Goal: Task Accomplishment & Management: Complete application form

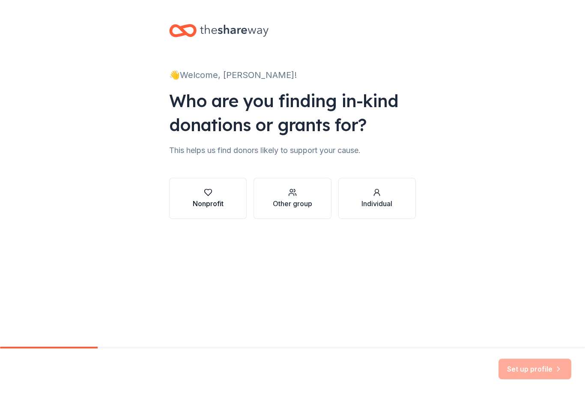
click at [211, 198] on div "Nonprofit" at bounding box center [208, 198] width 31 height 21
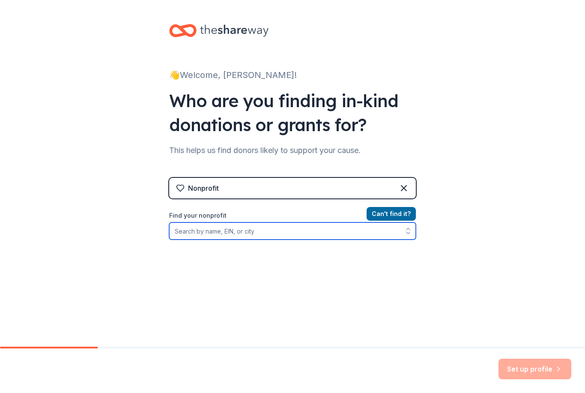
click at [348, 234] on input "Find your nonprofit" at bounding box center [292, 230] width 247 height 17
type input "Building strong families of [US_STATE]"
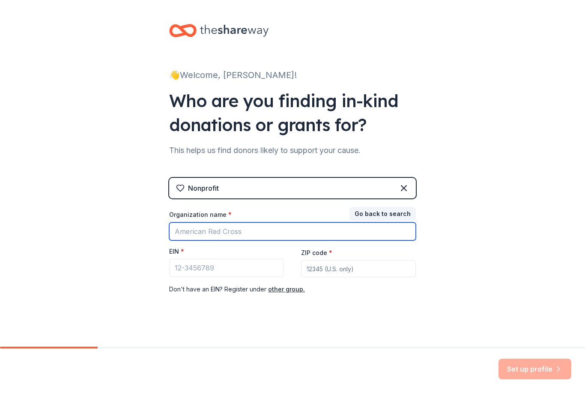
click at [275, 230] on input "Organization name *" at bounding box center [292, 231] width 247 height 18
type input "Building strong families"
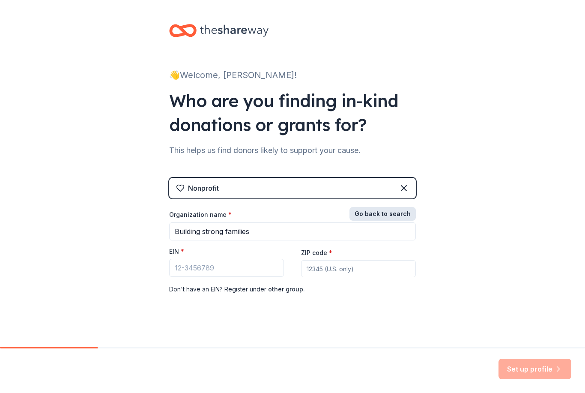
click at [380, 218] on button "Go back to search" at bounding box center [383, 214] width 66 height 14
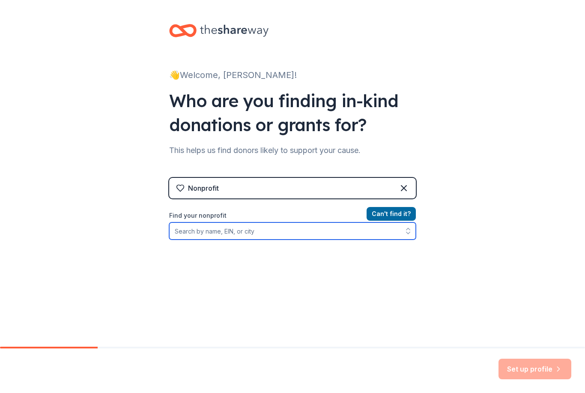
click at [272, 233] on input "Find your nonprofit" at bounding box center [292, 230] width 247 height 17
type input "Building strong families"
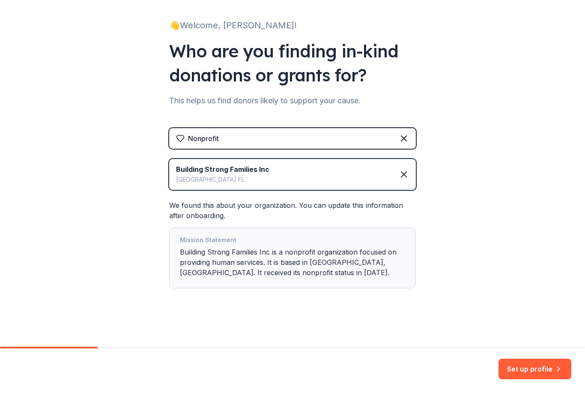
scroll to position [50, 0]
click at [536, 369] on button "Set up profile" at bounding box center [535, 369] width 73 height 21
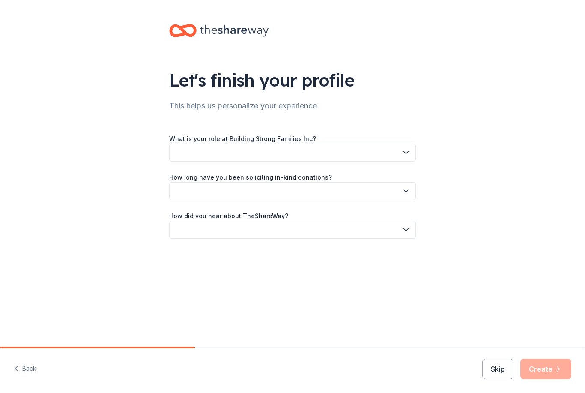
click at [291, 156] on button "button" at bounding box center [292, 153] width 247 height 18
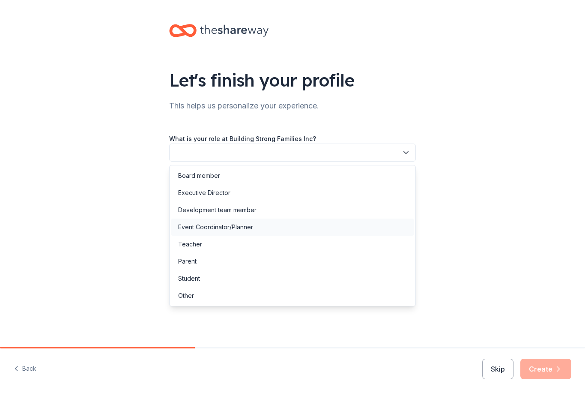
click at [217, 229] on div "Event Coordinator/Planner" at bounding box center [215, 227] width 75 height 10
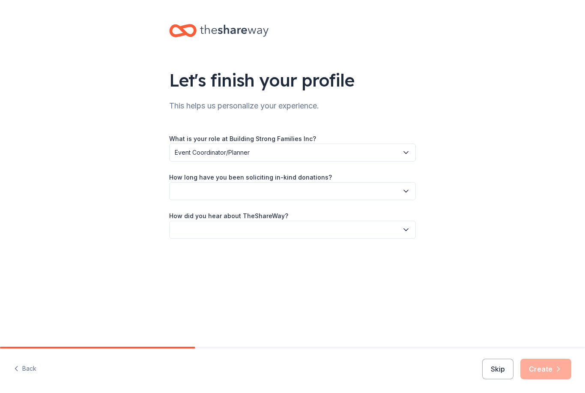
click at [216, 191] on button "button" at bounding box center [292, 191] width 247 height 18
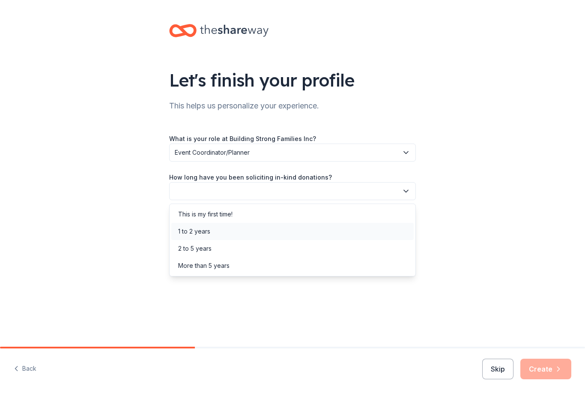
click at [190, 232] on div "1 to 2 years" at bounding box center [194, 231] width 32 height 10
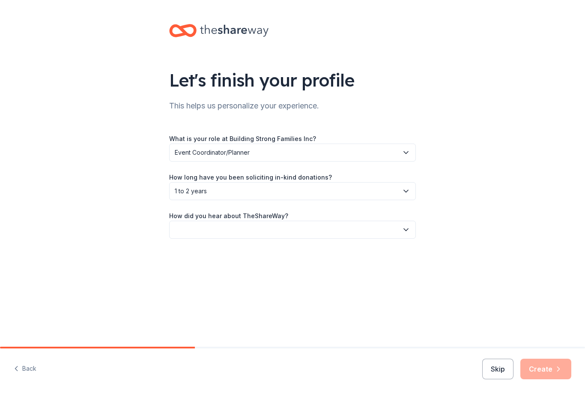
click at [204, 230] on button "button" at bounding box center [292, 230] width 247 height 18
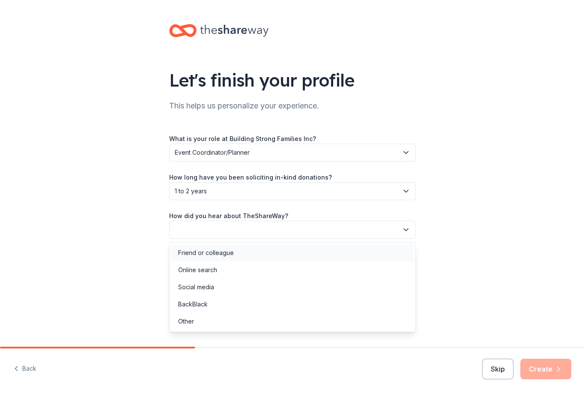
click at [194, 257] on div "Friend or colleague" at bounding box center [206, 253] width 56 height 10
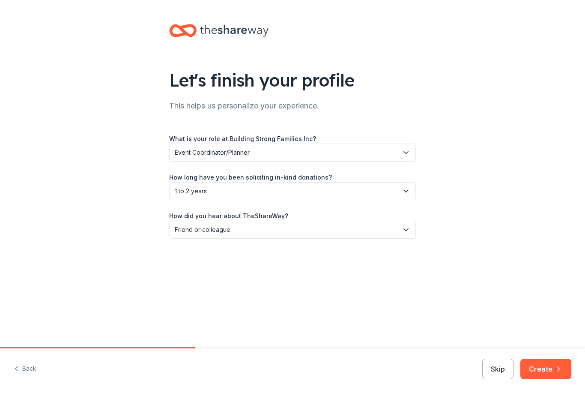
click at [536, 371] on button "Create" at bounding box center [546, 369] width 51 height 21
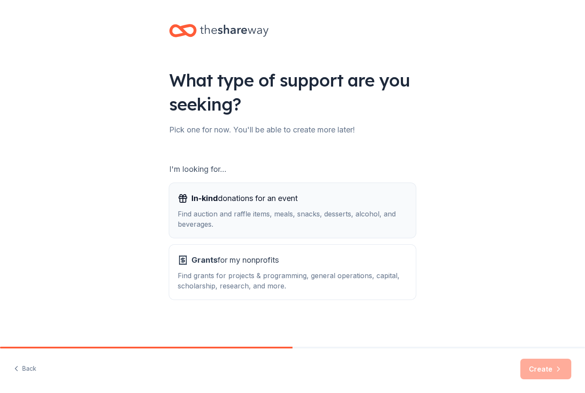
click at [272, 206] on div "In-kind donations for an event Find auction and raffle items, meals, snacks, de…" at bounding box center [293, 211] width 230 height 38
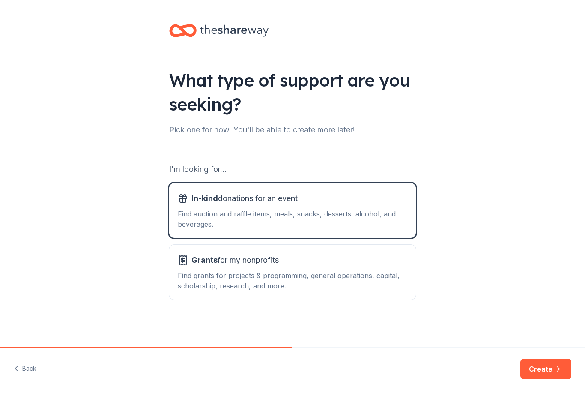
click at [547, 373] on button "Create" at bounding box center [546, 369] width 51 height 21
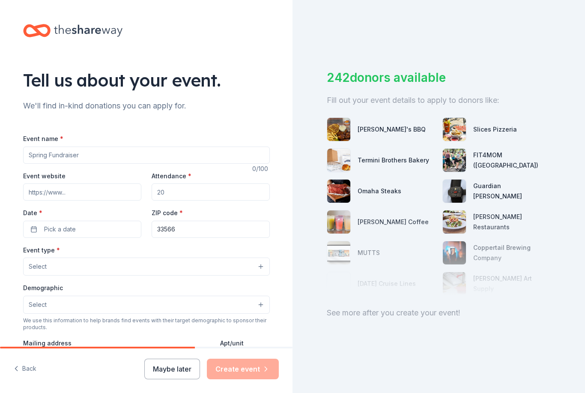
click at [47, 157] on input "Event name *" at bounding box center [146, 155] width 247 height 17
type input "Parenting Empowerment Seminar"
click at [80, 193] on input "Event website" at bounding box center [82, 191] width 118 height 17
paste input "[URL][DOMAIN_NAME]"
type input "[URL][DOMAIN_NAME]"
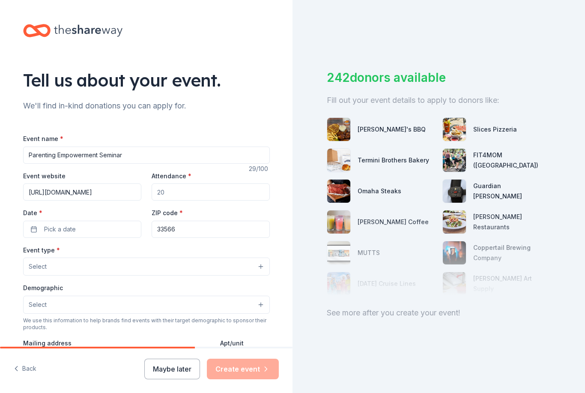
click at [193, 194] on input "Attendance *" at bounding box center [211, 191] width 118 height 17
type input "75"
click at [93, 233] on button "Pick a date" at bounding box center [82, 229] width 118 height 17
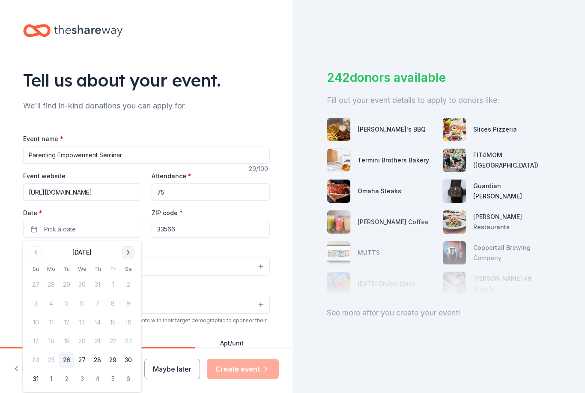
click at [130, 252] on button "Go to next month" at bounding box center [129, 252] width 12 height 12
click at [135, 304] on button "13" at bounding box center [128, 303] width 15 height 15
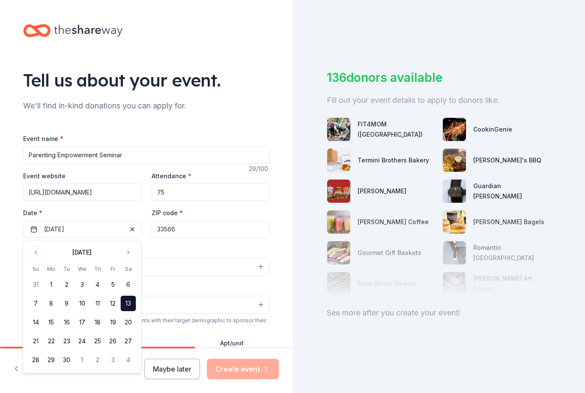
click at [210, 231] on input "33566" at bounding box center [211, 229] width 118 height 17
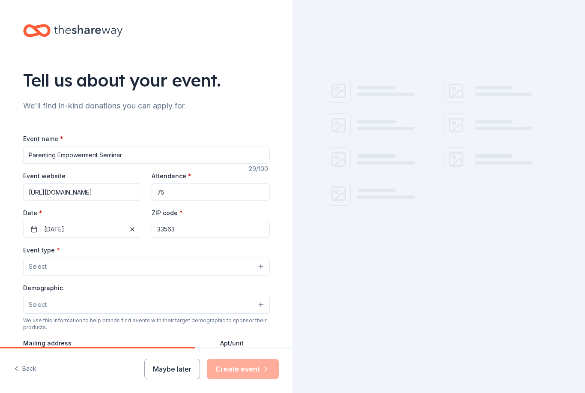
type input "33563"
click at [138, 269] on button "Select" at bounding box center [146, 266] width 247 height 18
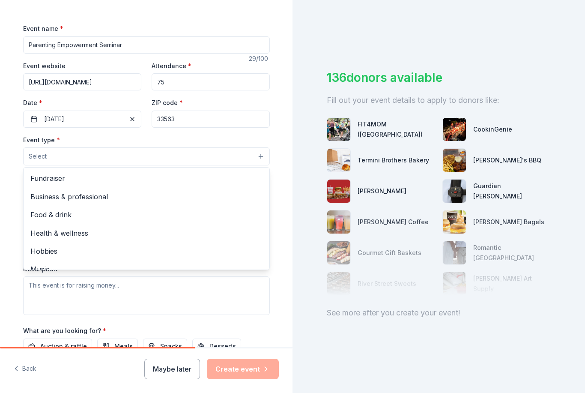
scroll to position [117, 0]
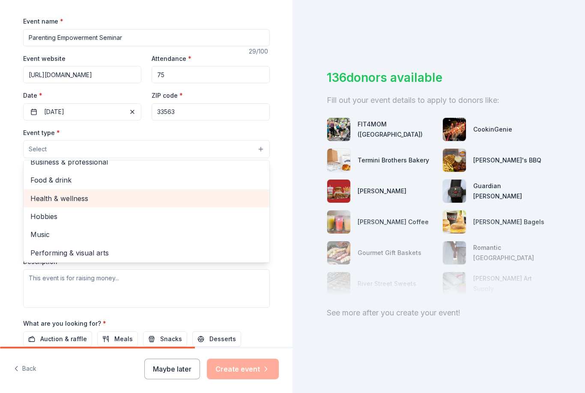
click at [83, 200] on span "Health & wellness" at bounding box center [146, 198] width 232 height 11
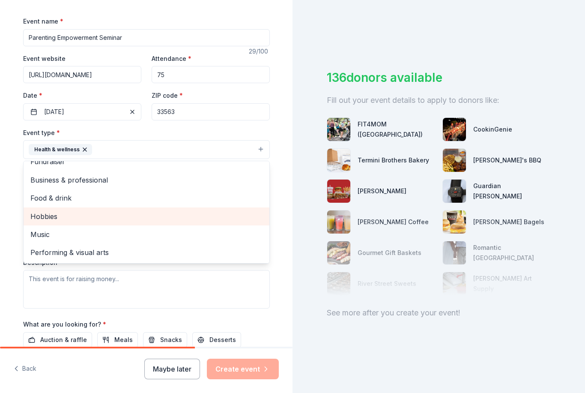
scroll to position [9, 0]
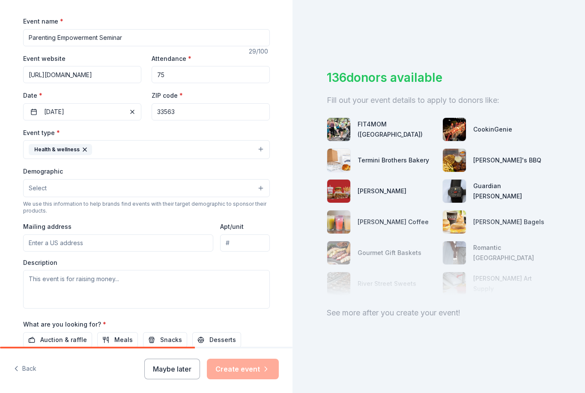
click at [106, 197] on button "Select" at bounding box center [146, 188] width 247 height 18
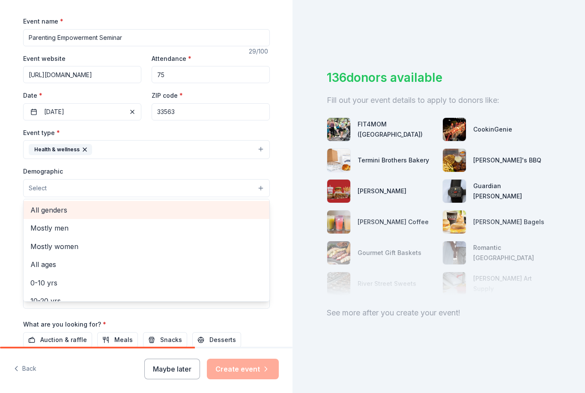
click at [75, 209] on span "All genders" at bounding box center [146, 209] width 232 height 11
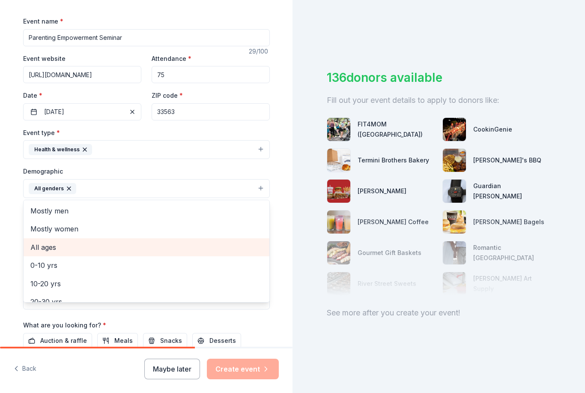
click at [66, 251] on span "All ages" at bounding box center [146, 247] width 232 height 11
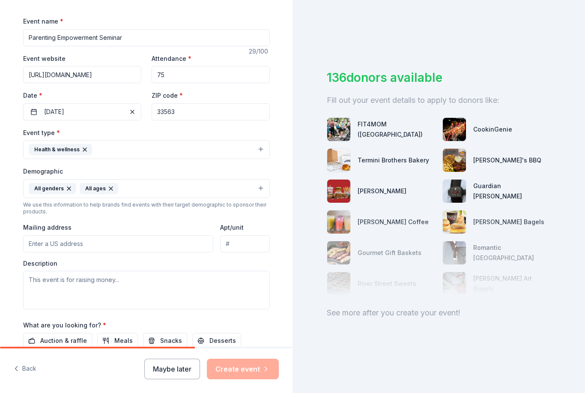
click at [111, 240] on input "Mailing address" at bounding box center [118, 243] width 191 height 17
click at [154, 248] on input "PO Box 3272" at bounding box center [118, 243] width 191 height 17
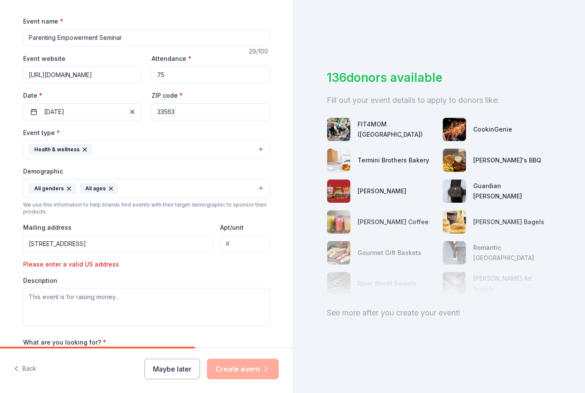
click at [251, 271] on div "Event type * Health & wellness Demographic All genders All ages We use this inf…" at bounding box center [146, 226] width 247 height 199
click at [152, 303] on textarea at bounding box center [146, 307] width 247 height 39
click at [29, 247] on input "[STREET_ADDRESS]" at bounding box center [118, 243] width 191 height 17
type input "[STREET_ADDRESS]"
click at [115, 301] on textarea at bounding box center [146, 307] width 247 height 39
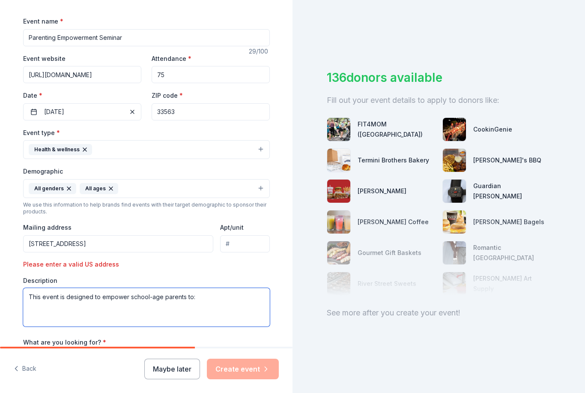
click at [222, 298] on textarea "This event is designed to empower school-age parents to:" at bounding box center [146, 307] width 247 height 39
click at [218, 297] on textarea "This event is designed to empower school-age parents to:" at bounding box center [146, 307] width 247 height 39
paste textarea "Advocating for Our Children in the School System Interacting Appropriately with…"
click at [199, 301] on textarea "This event is designed to empower school-age parents to: Advocating for Our Chi…" at bounding box center [146, 307] width 247 height 39
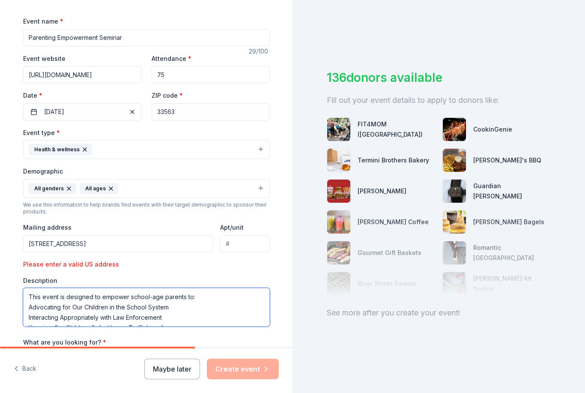
click at [61, 305] on textarea "This event is designed to empower school-age parents to: Advocating for Our Chi…" at bounding box center [146, 307] width 247 height 39
click at [63, 297] on textarea "This event is designed to empower school-age parents to: Advocate for Our Child…" at bounding box center [146, 307] width 247 height 39
click at [53, 308] on textarea "This event is designed to empower school-age parents to: Advocate for Our Child…" at bounding box center [146, 307] width 247 height 39
click at [58, 292] on textarea "This event is designed to empower school-age parents to: Advocate for Our Child…" at bounding box center [146, 307] width 247 height 39
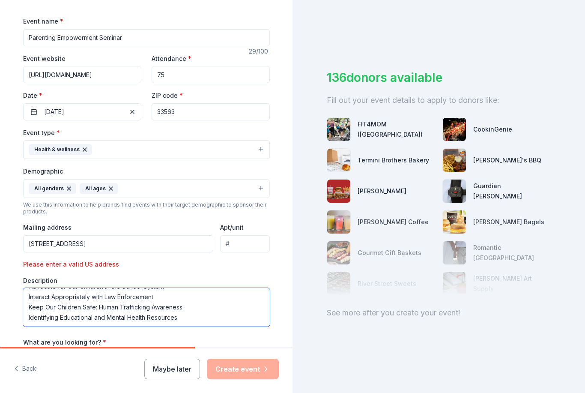
click at [57, 306] on textarea "This event is designed to empower school-age parents to: Advocate for Our Child…" at bounding box center [146, 307] width 247 height 39
click at [59, 317] on textarea "This event is designed to empower school-age parents to: Advocate for Our Child…" at bounding box center [146, 307] width 247 height 39
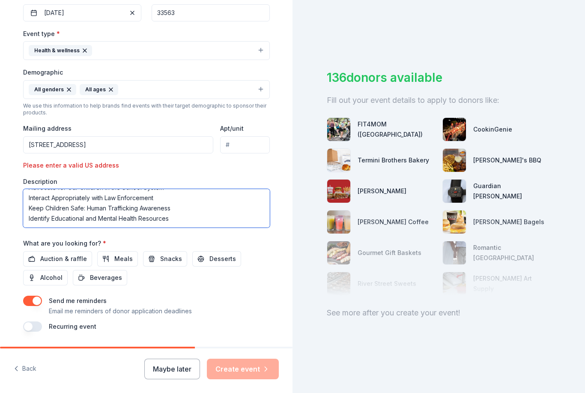
scroll to position [216, 0]
type textarea "This event is designed to empower school-age parents to: Advocate for Our Child…"
click at [117, 261] on span "Meals" at bounding box center [123, 259] width 18 height 10
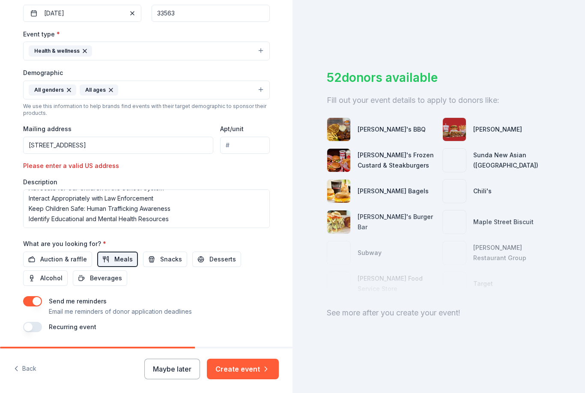
scroll to position [27, 0]
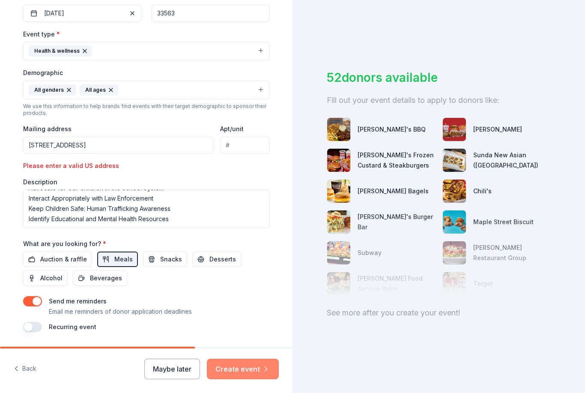
click at [260, 368] on button "Create event" at bounding box center [243, 369] width 72 height 21
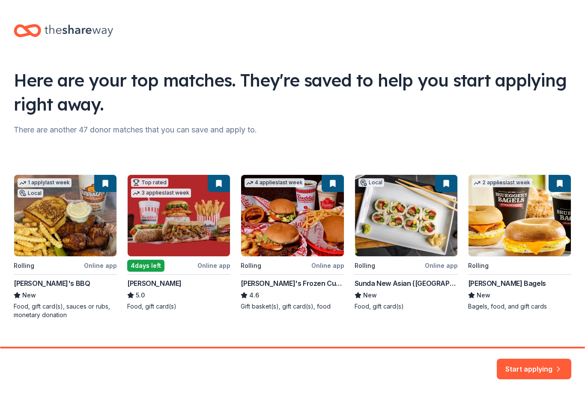
click at [531, 367] on button "Start applying" at bounding box center [534, 363] width 75 height 21
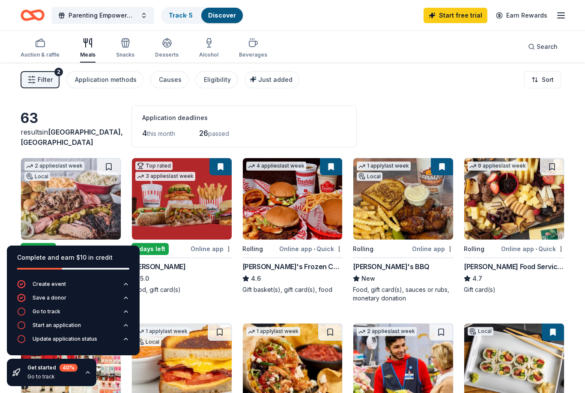
click at [249, 146] on div "Application deadlines 4 this month 26 passed" at bounding box center [244, 126] width 225 height 42
click at [78, 109] on div "63 results in [GEOGRAPHIC_DATA], [GEOGRAPHIC_DATA] Application deadlines 4 this…" at bounding box center [293, 126] width 544 height 42
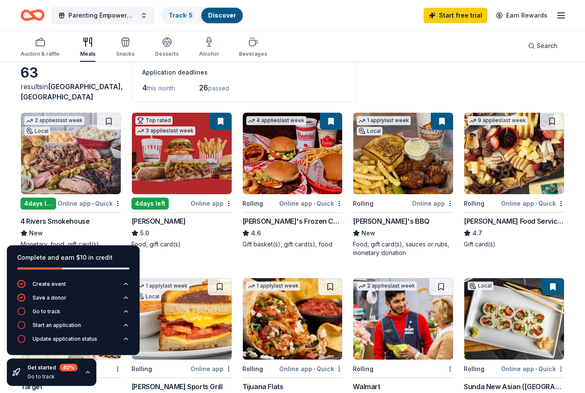
scroll to position [45, 0]
click at [36, 204] on div "4 days left" at bounding box center [39, 204] width 36 height 12
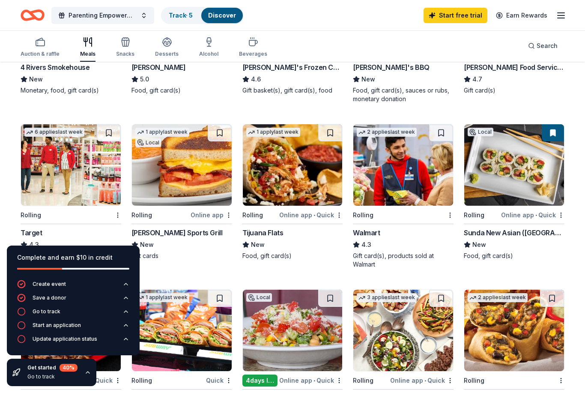
scroll to position [219, 0]
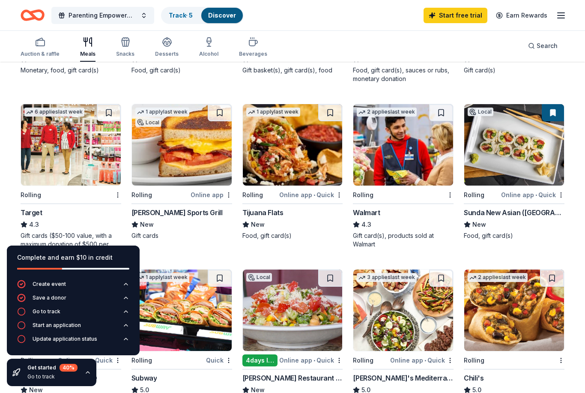
click at [63, 137] on img at bounding box center [71, 144] width 100 height 81
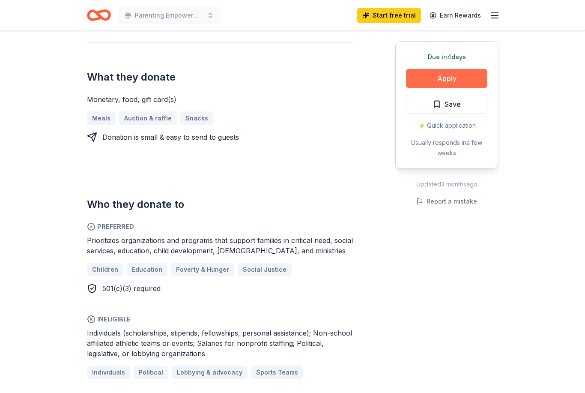
scroll to position [314, 0]
click at [442, 81] on button "Apply" at bounding box center [446, 78] width 81 height 19
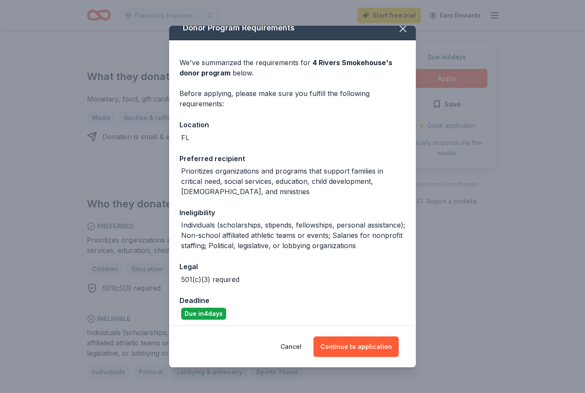
scroll to position [9, 0]
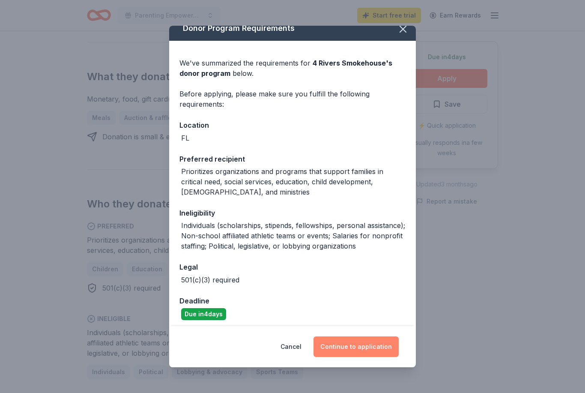
click at [362, 349] on button "Continue to application" at bounding box center [356, 346] width 85 height 21
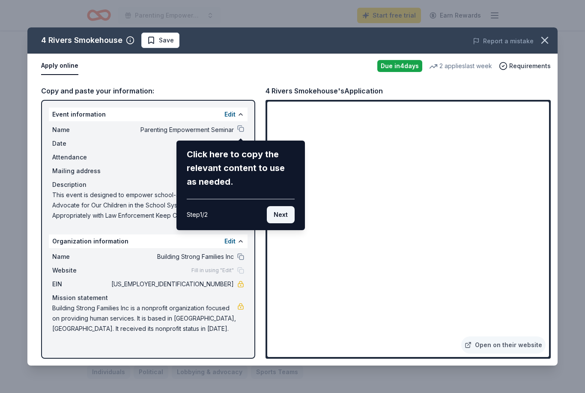
click at [279, 215] on button "Next" at bounding box center [281, 214] width 28 height 17
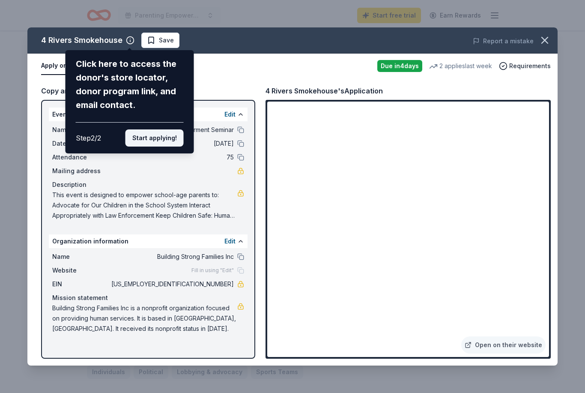
click at [168, 129] on button "Start applying!" at bounding box center [155, 137] width 58 height 17
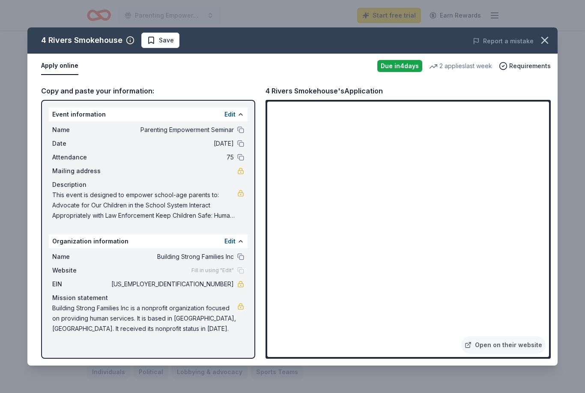
click at [241, 131] on div "4 Rivers Smokehouse Save Report a mistake Apply online Due in 4 days 2 applies …" at bounding box center [292, 196] width 530 height 338
click at [508, 346] on link "Open on their website" at bounding box center [503, 344] width 84 height 17
click at [545, 42] on icon "button" at bounding box center [545, 40] width 12 height 12
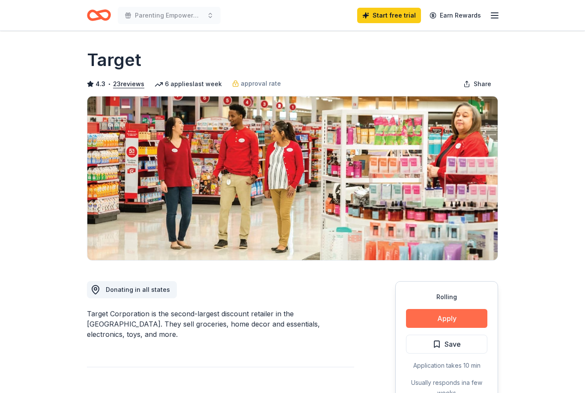
click at [443, 325] on button "Apply" at bounding box center [446, 318] width 81 height 19
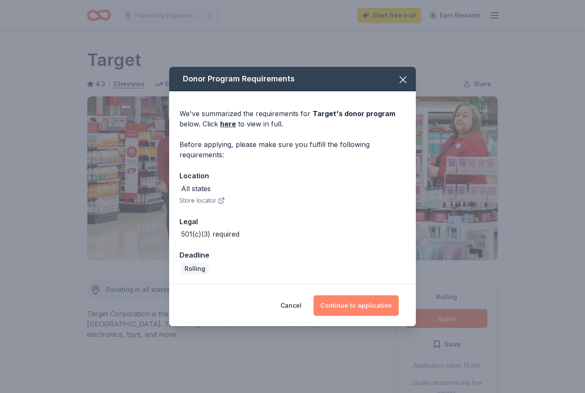
click at [347, 306] on button "Continue to application" at bounding box center [356, 305] width 85 height 21
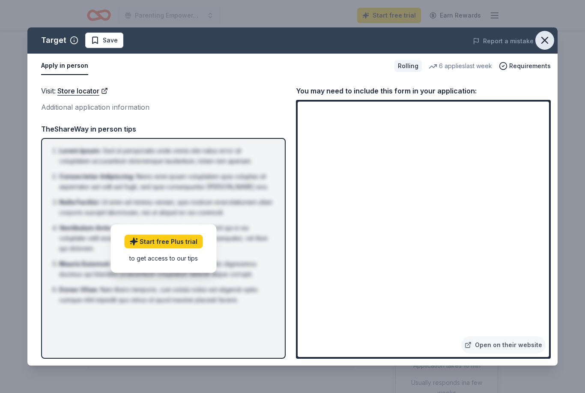
click at [547, 41] on icon "button" at bounding box center [545, 40] width 12 height 12
